Goal: Check status

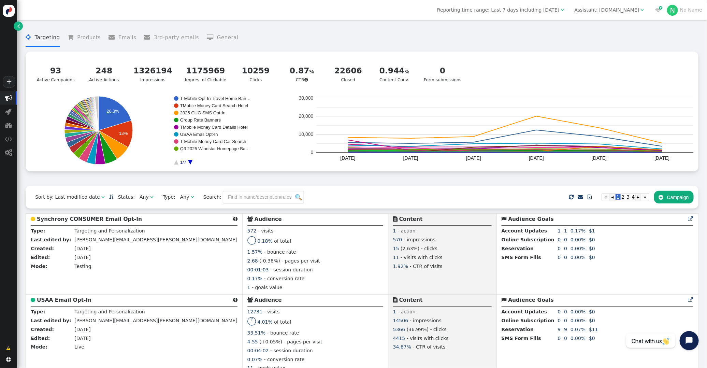
click at [218, 36] on li " General" at bounding box center [223, 38] width 32 height 18
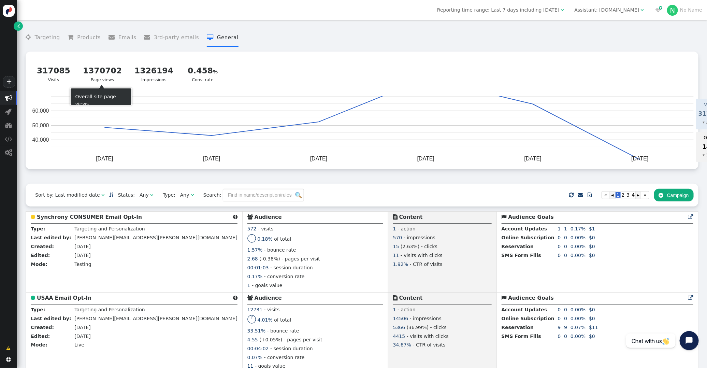
click at [100, 72] on div "1370702" at bounding box center [102, 71] width 39 height 12
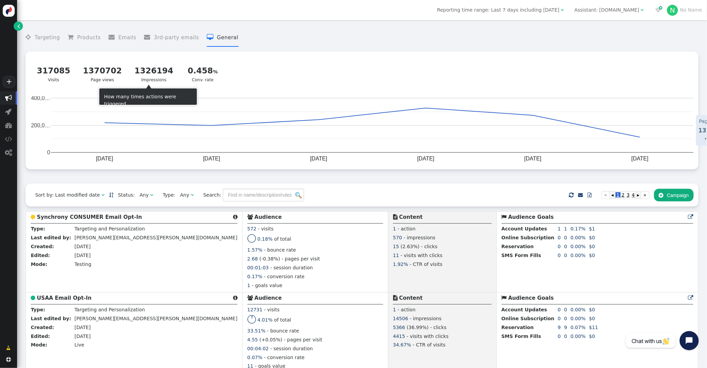
click at [147, 74] on div "1326194" at bounding box center [153, 71] width 39 height 12
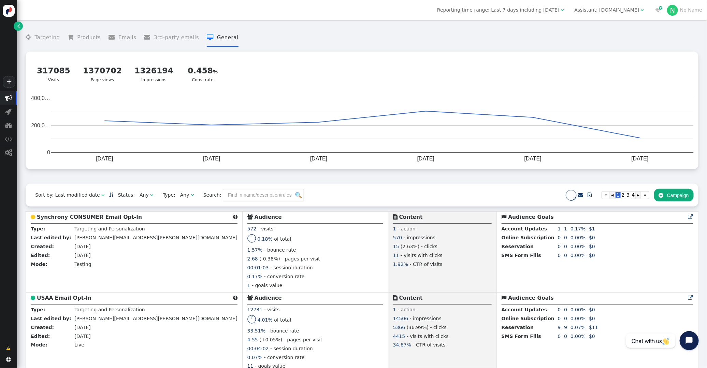
click at [201, 77] on div "0.458 Conv. rate" at bounding box center [203, 74] width 34 height 18
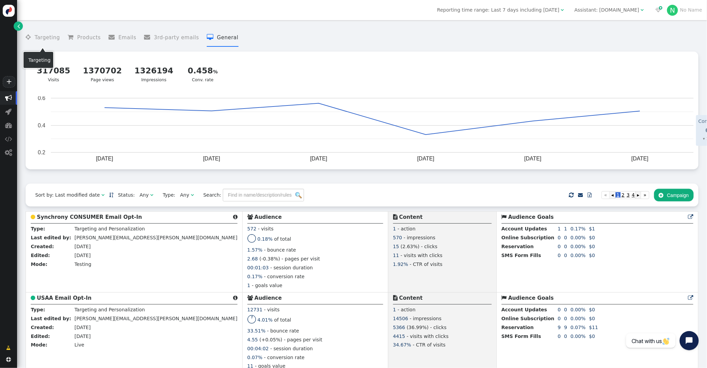
click at [47, 38] on li " Targeting" at bounding box center [43, 38] width 34 height 18
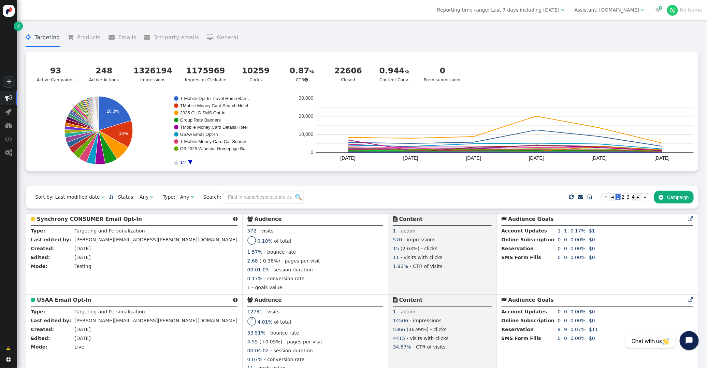
click at [189, 164] on rect "A chart." at bounding box center [212, 130] width 77 height 68
click at [183, 160] on rect "A chart." at bounding box center [212, 130] width 77 height 68
click at [528, 11] on span "Reporting time range: Last 7 days including [DATE]" at bounding box center [498, 9] width 122 height 5
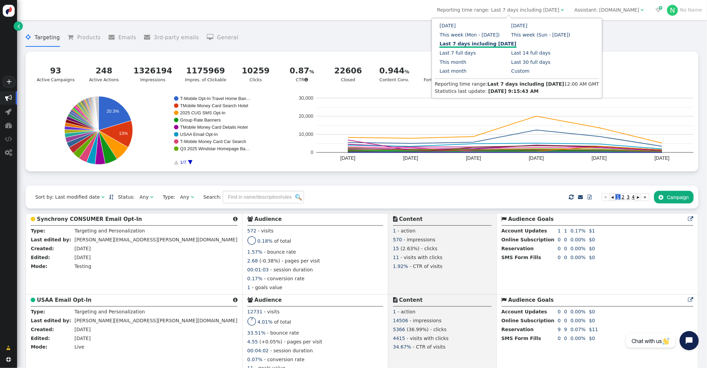
click at [602, 34] on menu " Targeting  Products  Emails  3rd-party emails  General" at bounding box center [362, 38] width 673 height 18
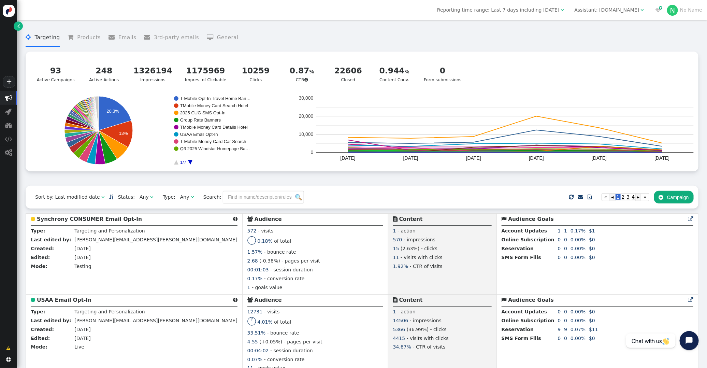
click at [554, 12] on span "Reporting time range: Last 7 days including [DATE]" at bounding box center [498, 9] width 122 height 5
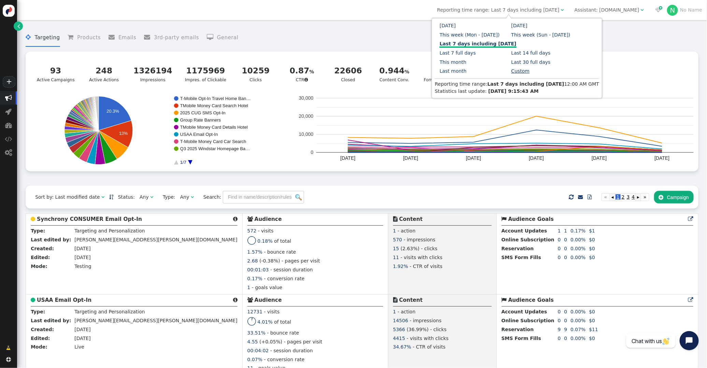
click at [524, 71] on link "Custom" at bounding box center [520, 70] width 18 height 5
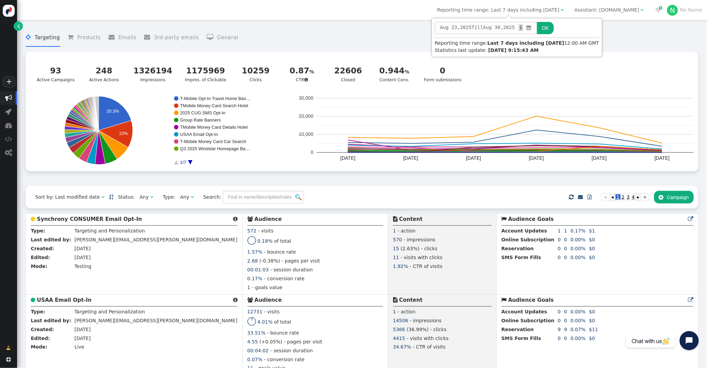
click at [628, 41] on menu " Targeting  Products  Emails  3rd-party emails  General" at bounding box center [362, 38] width 673 height 18
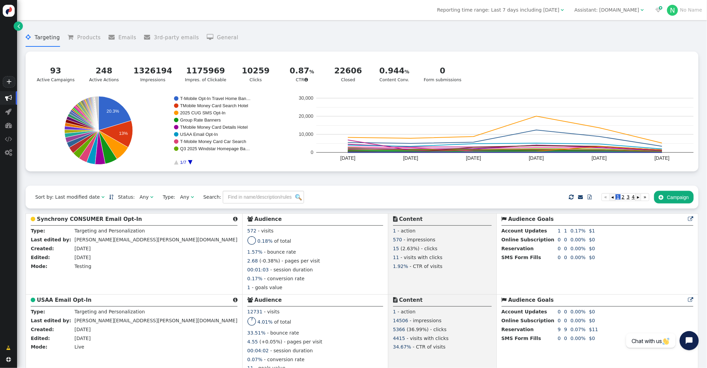
click at [549, 11] on span "Reporting time range: Last 7 days including [DATE]" at bounding box center [498, 9] width 122 height 5
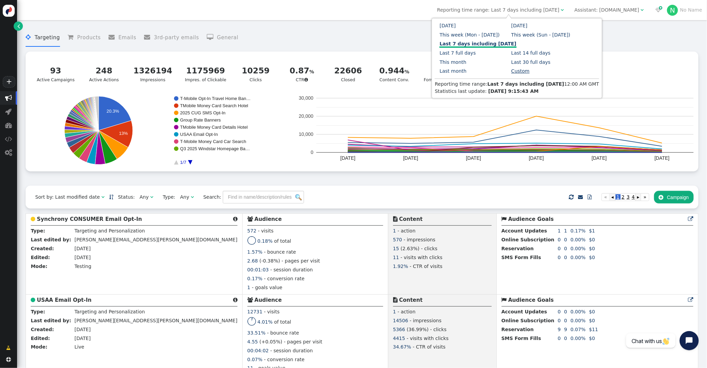
click at [516, 71] on link "Custom" at bounding box center [520, 70] width 18 height 5
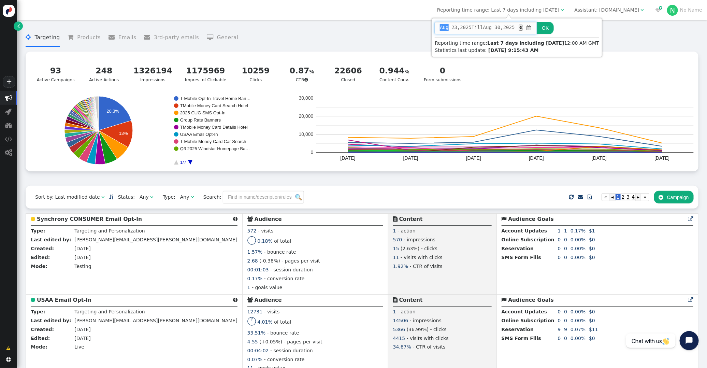
click at [441, 27] on span "Aug" at bounding box center [444, 27] width 9 height 7
click at [563, 51] on div "Statistics last update: [DATE] 9:15:43 AM" at bounding box center [517, 50] width 164 height 7
click at [553, 26] on button "OK" at bounding box center [545, 28] width 16 height 12
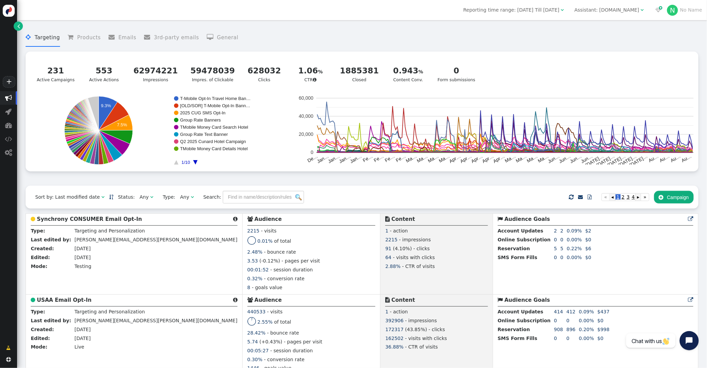
click at [498, 10] on span "Reporting time range: [DATE] Till [DATE]" at bounding box center [511, 9] width 96 height 5
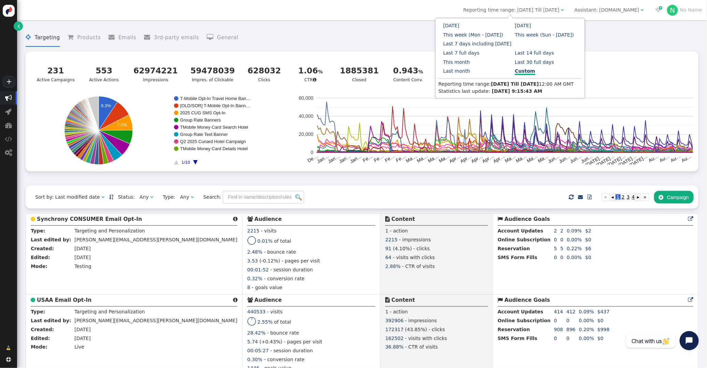
click at [198, 155] on rect "A chart." at bounding box center [212, 130] width 77 height 68
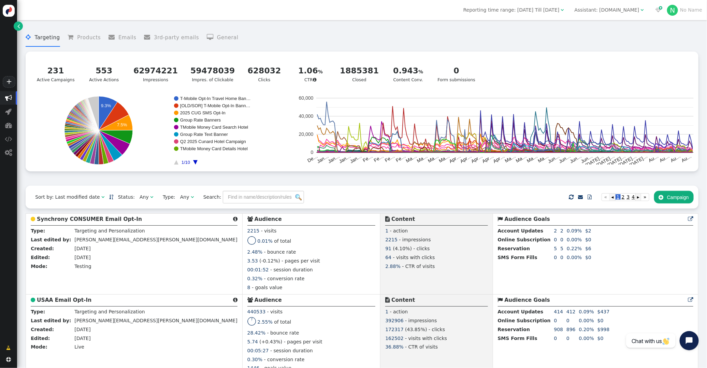
click at [195, 164] on rect "A chart." at bounding box center [212, 130] width 77 height 68
click at [176, 164] on icon "A chart." at bounding box center [176, 162] width 4 height 4
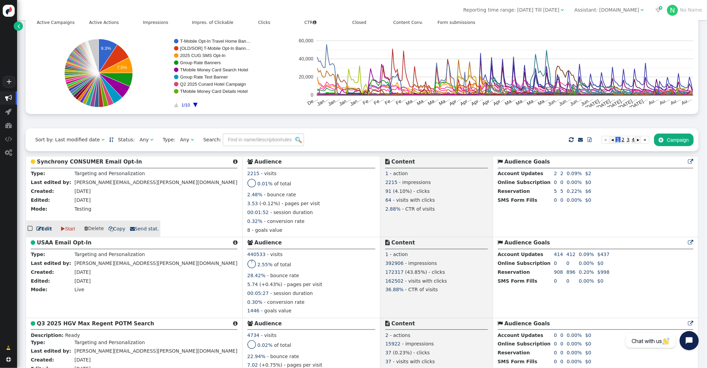
scroll to position [30, 0]
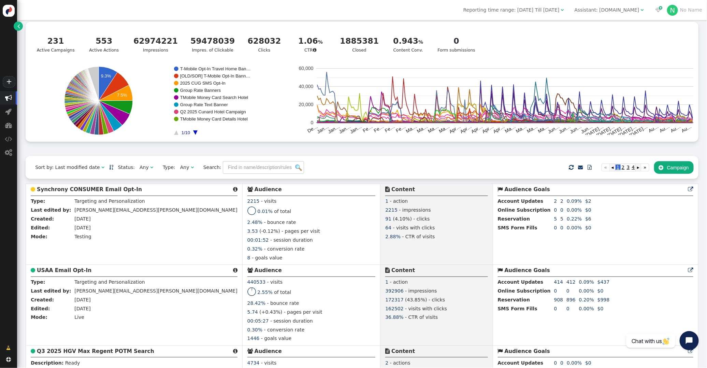
click at [561, 9] on div "" at bounding box center [562, 9] width 4 height 7
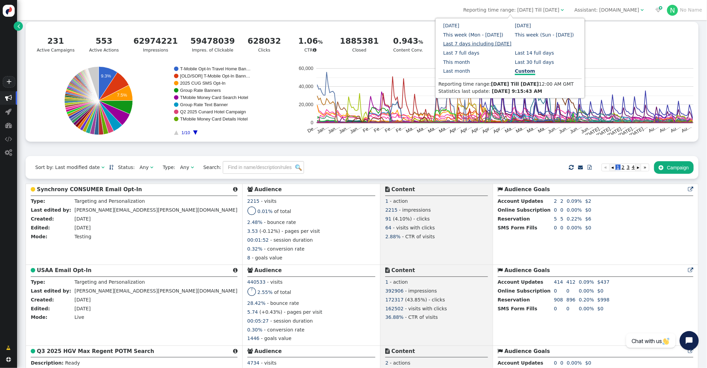
click at [465, 41] on link "Last 7 days including [DATE]" at bounding box center [477, 43] width 68 height 5
